Goal: Task Accomplishment & Management: Use online tool/utility

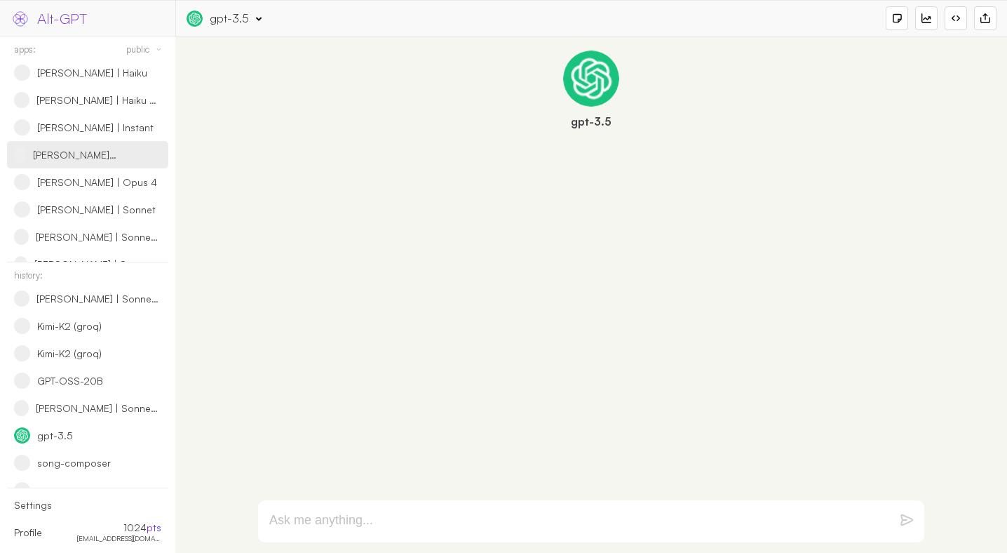
scroll to position [432, 0]
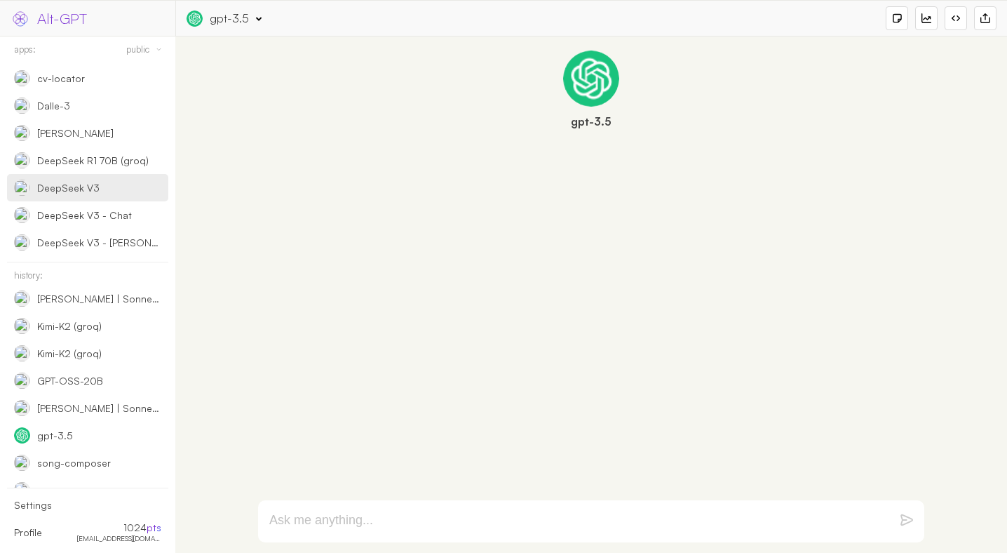
click at [107, 190] on div "DeepSeek V3" at bounding box center [65, 188] width 103 height 16
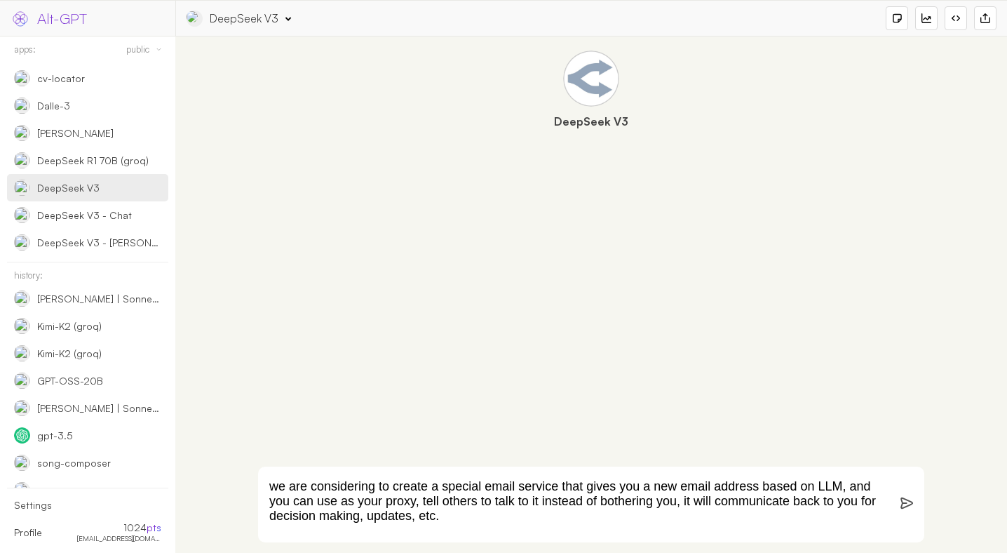
scroll to position [25, 0]
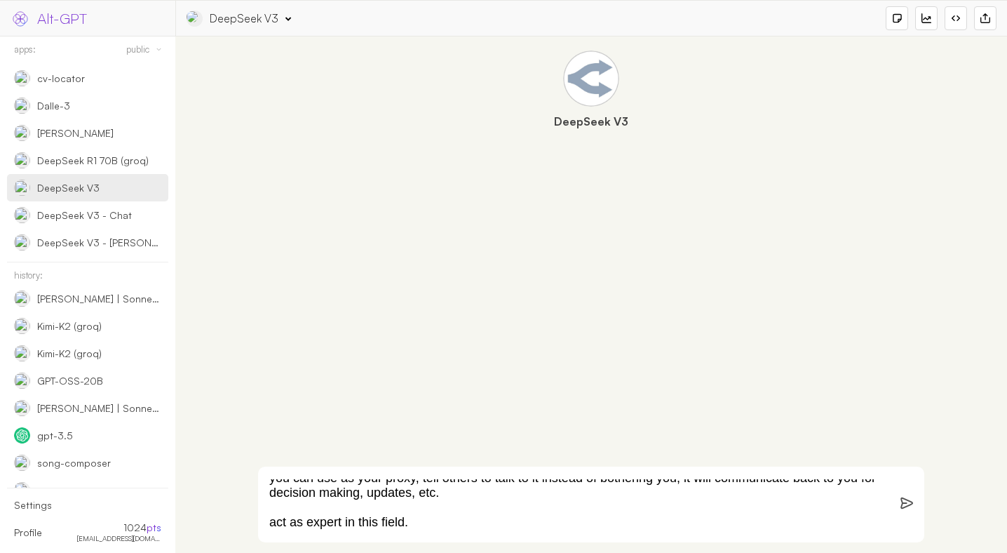
type textarea "we are considering to create a special email service that gives you a new email…"
click at [280, 28] on div "DeepSeek V3 App Info: "DeepSeek V3" (by 9SAkyGnDXOd9Bw7kBkTrLOWxjej1) Engine: o…" at bounding box center [592, 18] width 810 height 24
click at [273, 21] on div "DeepSeek V3" at bounding box center [244, 18] width 69 height 15
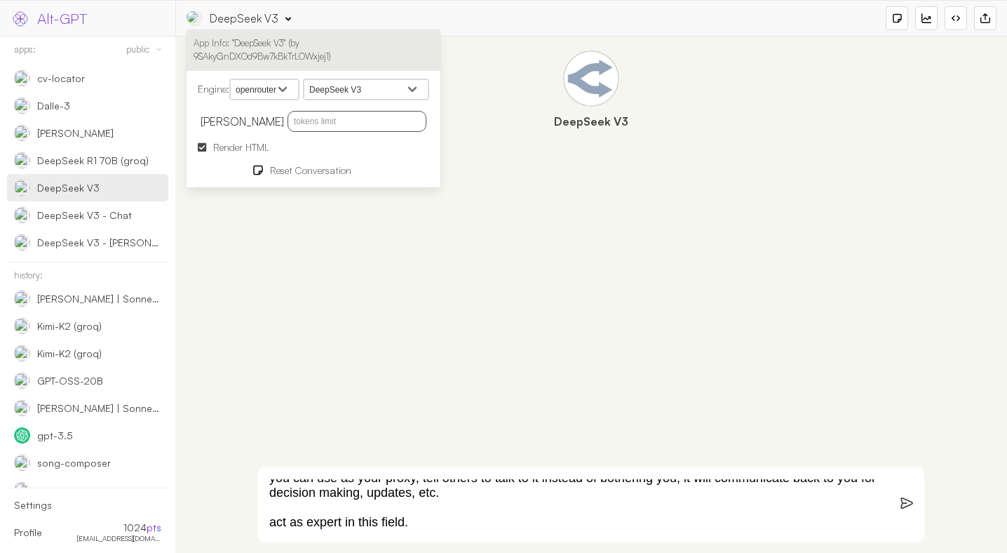
click at [334, 123] on input "text" at bounding box center [356, 121] width 139 height 21
click at [337, 121] on input "text" at bounding box center [356, 121] width 139 height 21
type input "4096"
click at [900, 495] on form "we are considering to create a special email service that gives you a new email…" at bounding box center [591, 504] width 666 height 76
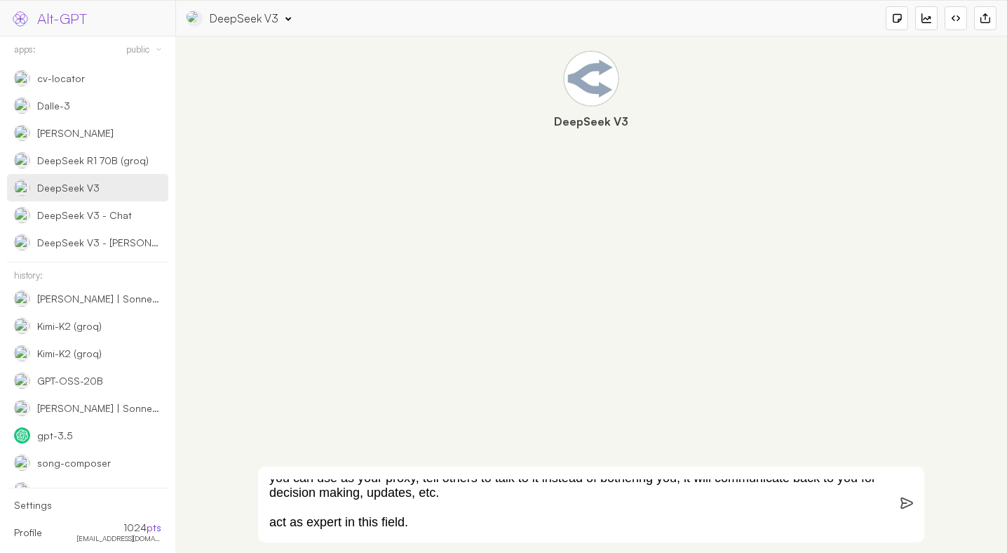
click at [902, 499] on img at bounding box center [906, 502] width 13 height 13
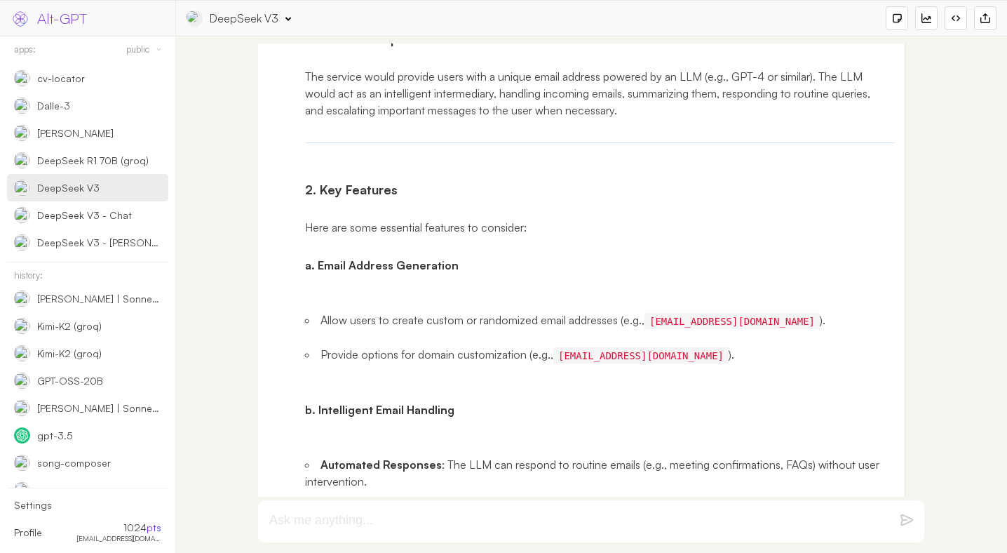
scroll to position [283, 0]
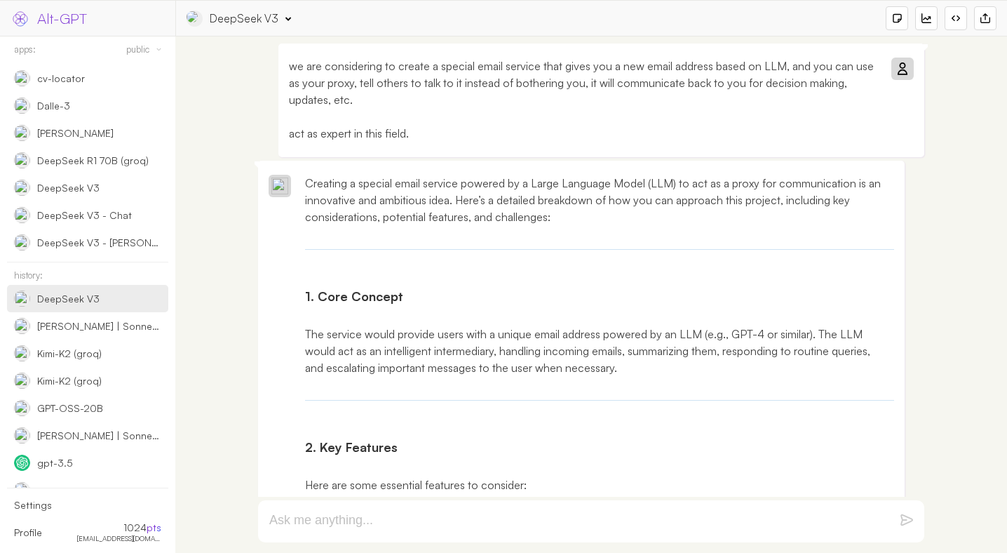
click at [486, 133] on p "we are considering to create a special email service that gives you a new email…" at bounding box center [583, 99] width 589 height 84
click at [258, 23] on div "DeepSeek V3" at bounding box center [244, 18] width 69 height 15
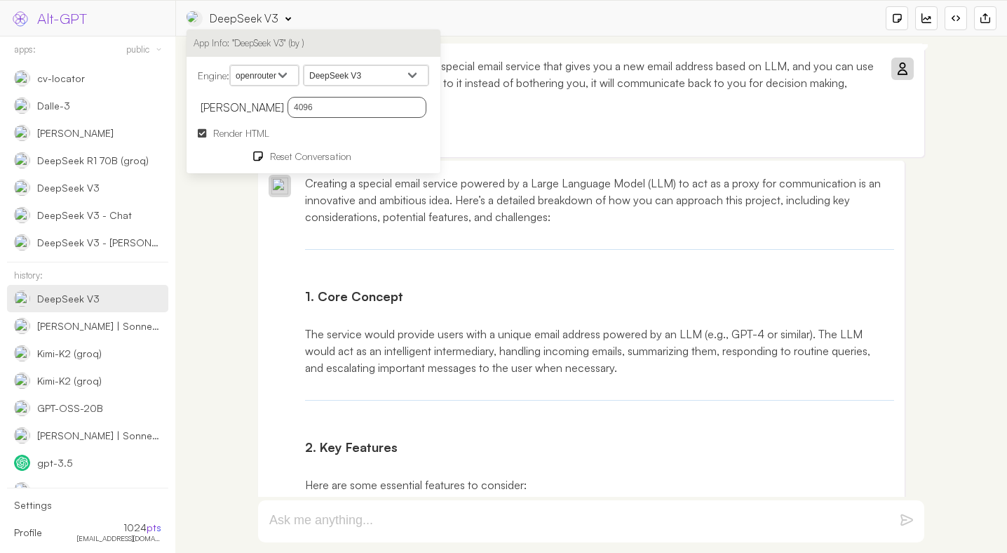
click at [272, 77] on select "openai google anthropic xai deepseek groq openrouter mistral cohere cloudflare" at bounding box center [264, 75] width 69 height 21
select select "deepseek"
click at [232, 65] on select "openai google anthropic xai deepseek groq openrouter mistral cohere cloudflare" at bounding box center [264, 75] width 69 height 21
click at [347, 72] on select "MoonshotAI: Kimi K2 Optimus Alpha [PERSON_NAME]: QwQ-32B [PERSON_NAME]: [PERSON…" at bounding box center [366, 75] width 125 height 21
select select "deepseek-[PERSON_NAME]"
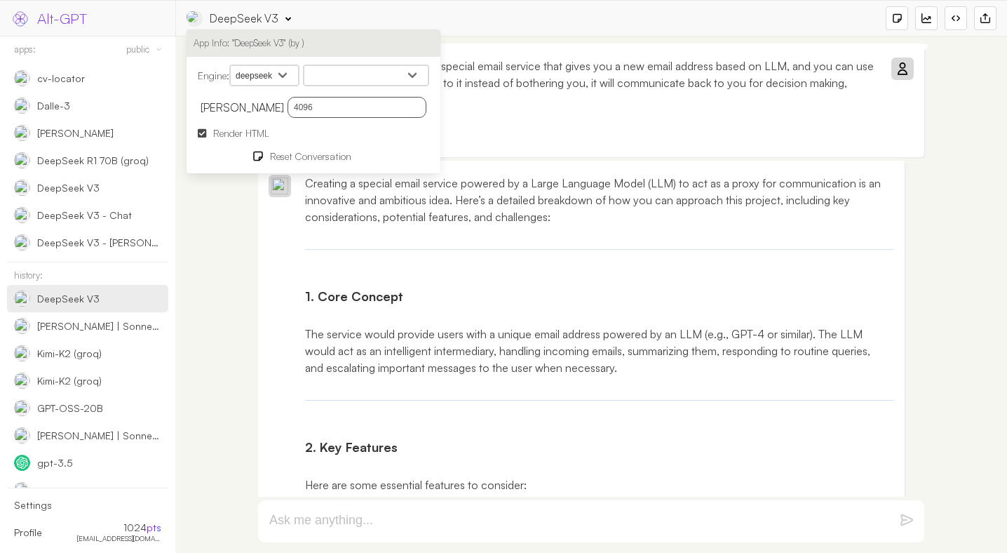
click at [307, 65] on select "Deepseek V3 - Chat Deepseek R1 - [PERSON_NAME]" at bounding box center [366, 75] width 125 height 21
click at [580, 95] on p "we are considering to create a special email service that gives you a new email…" at bounding box center [583, 99] width 589 height 84
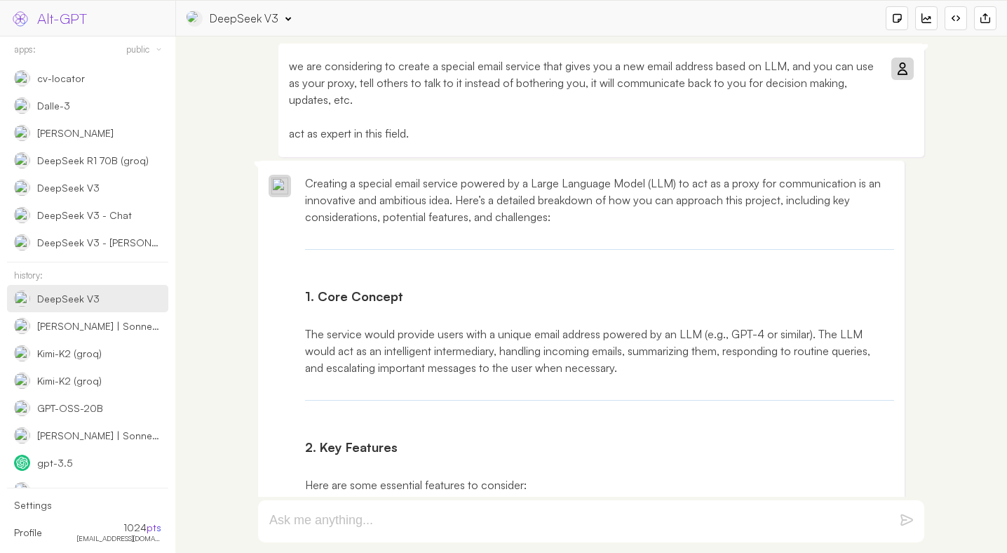
click at [574, 116] on p "we are considering to create a special email service that gives you a new email…" at bounding box center [583, 99] width 589 height 84
click at [564, 135] on p "we are considering to create a special email service that gives you a new email…" at bounding box center [583, 99] width 589 height 84
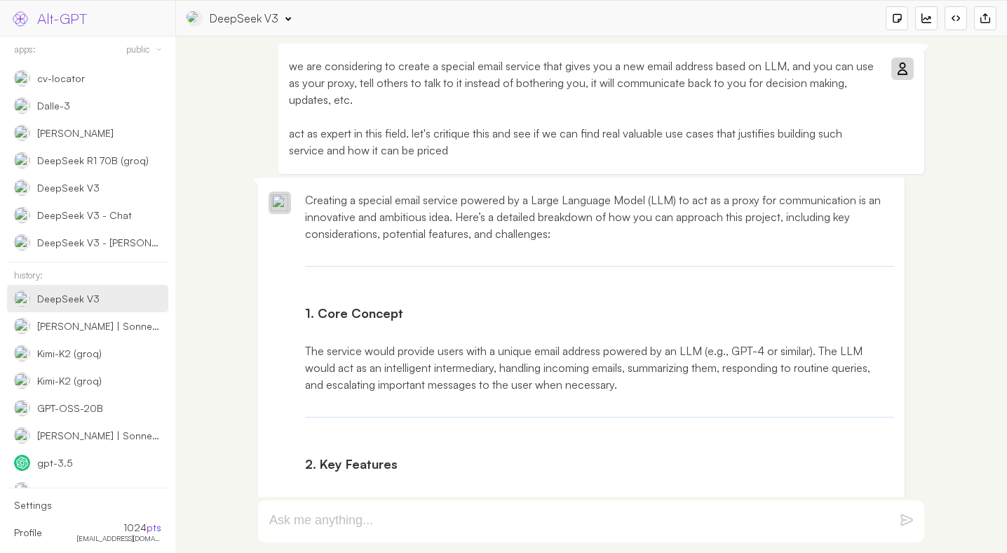
click at [902, 72] on icon at bounding box center [901, 68] width 11 height 11
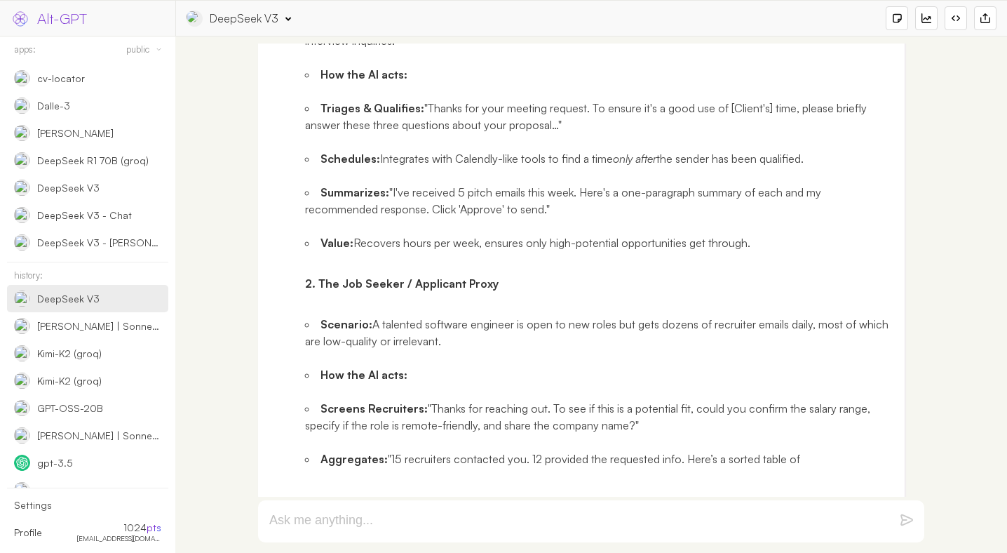
scroll to position [1227, 0]
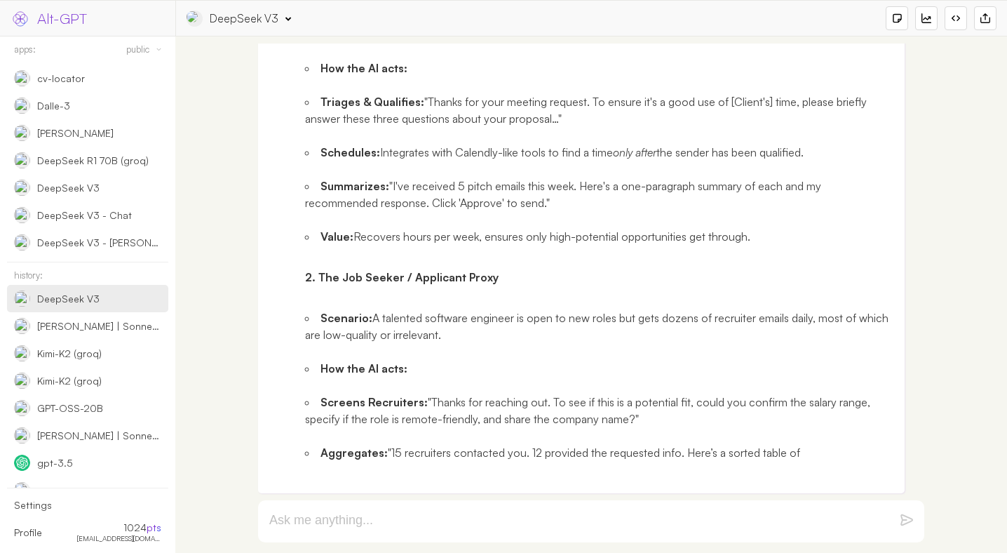
click at [280, 22] on div "DeepSeek V3" at bounding box center [239, 19] width 104 height 16
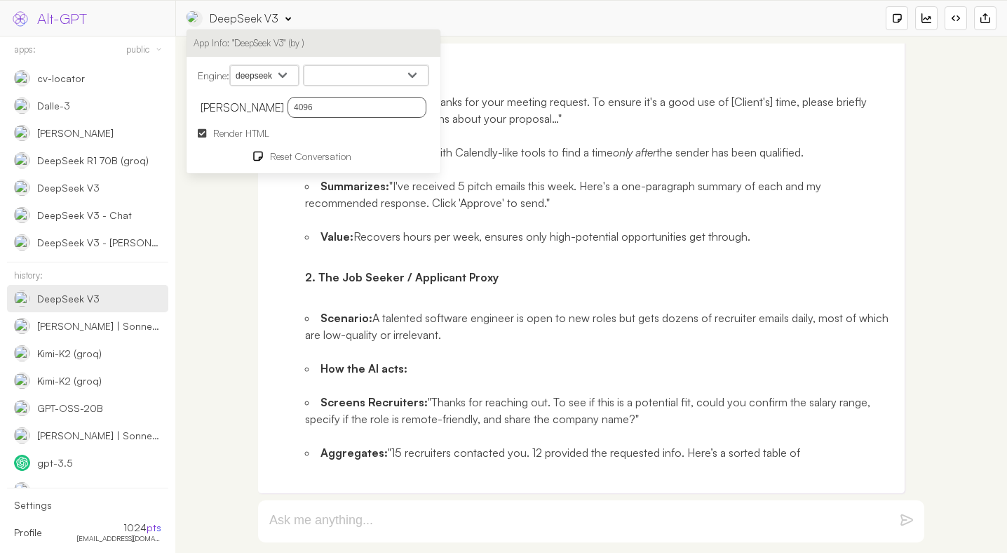
click at [311, 110] on input "4096" at bounding box center [356, 107] width 139 height 21
type input "8192"
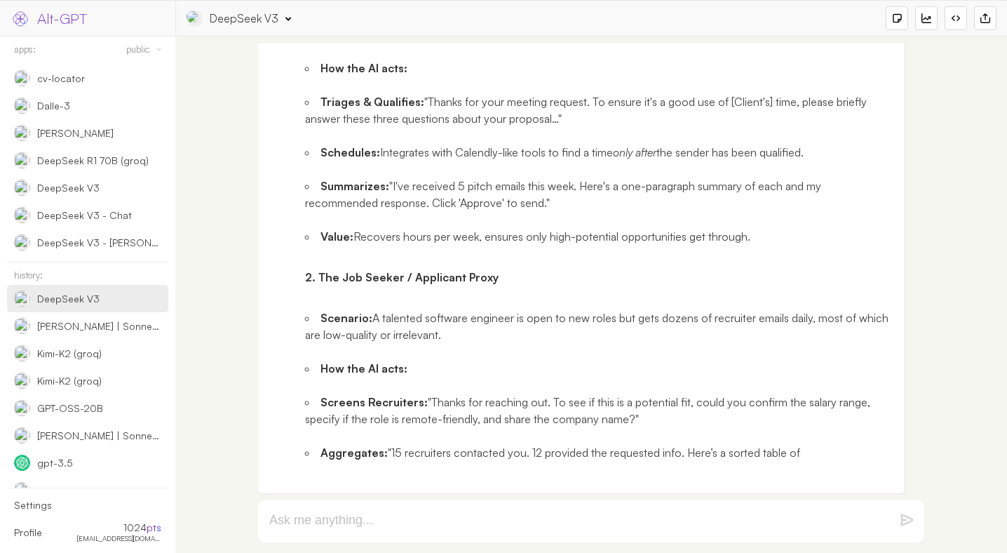
click at [507, 513] on textarea at bounding box center [574, 521] width 610 height 17
type textarea "continue"
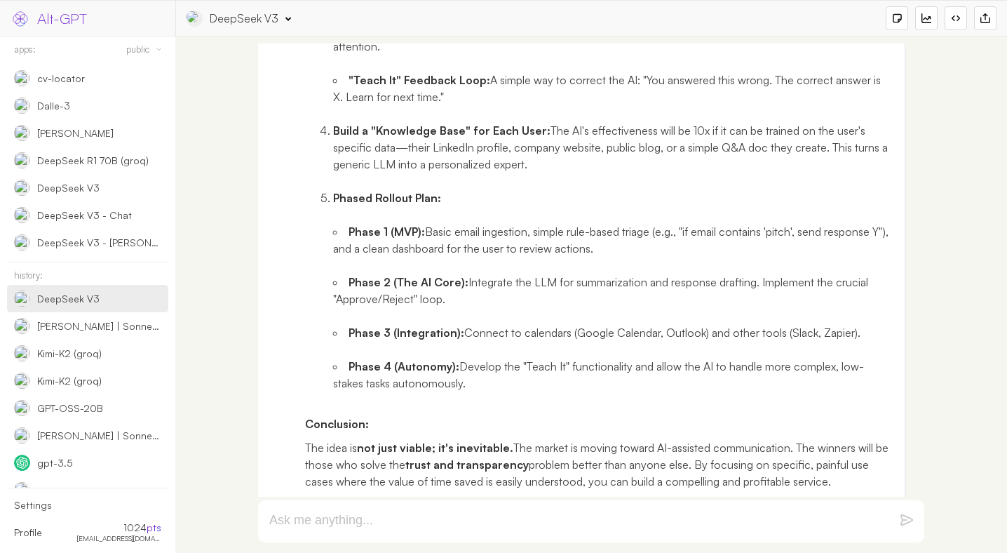
scroll to position [4136, 0]
